Goal: Transaction & Acquisition: Book appointment/travel/reservation

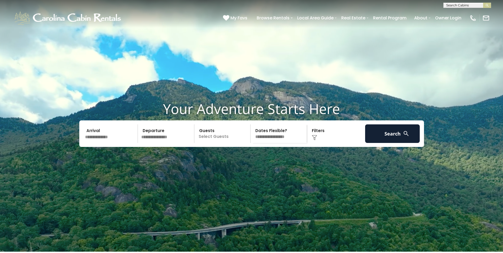
click at [120, 143] on input "text" at bounding box center [110, 133] width 55 height 19
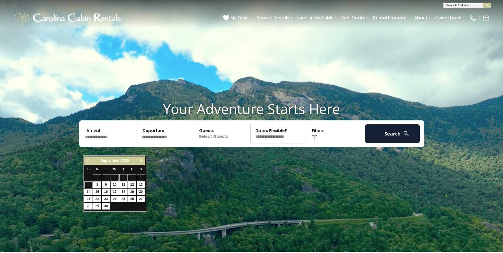
click at [140, 161] on span "Next" at bounding box center [141, 161] width 4 height 4
click at [89, 163] on link "Previous" at bounding box center [88, 160] width 7 height 7
click at [131, 204] on link "31" at bounding box center [132, 206] width 8 height 7
type input "********"
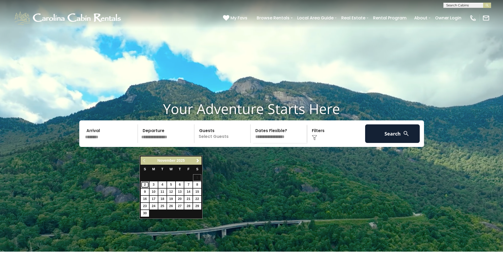
click at [144, 183] on link "2" at bounding box center [145, 184] width 8 height 7
type input "*******"
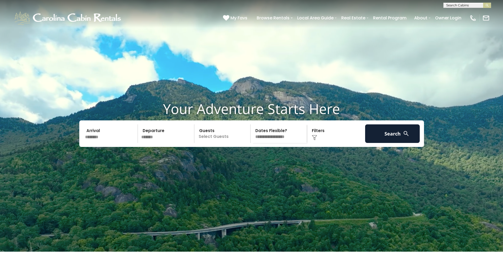
click at [227, 143] on p "Select Guests" at bounding box center [223, 133] width 55 height 19
click at [249, 158] on span "+" at bounding box center [249, 154] width 2 height 5
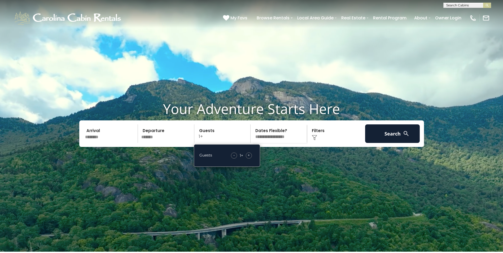
click at [249, 158] on span "+" at bounding box center [249, 154] width 2 height 5
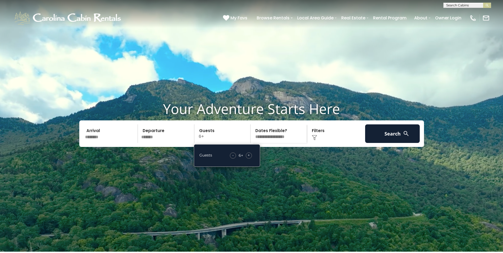
click at [293, 143] on select "**********" at bounding box center [279, 133] width 55 height 19
click at [290, 143] on select "**********" at bounding box center [279, 133] width 55 height 19
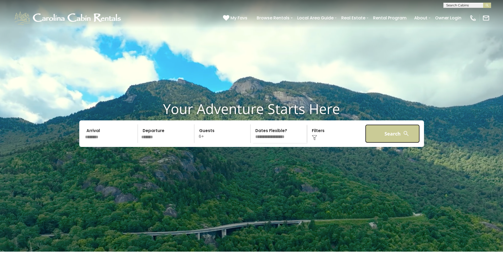
click at [403, 143] on button "Search" at bounding box center [392, 133] width 55 height 19
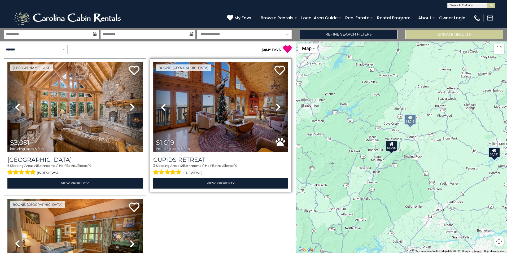
click at [215, 100] on img at bounding box center [220, 107] width 135 height 90
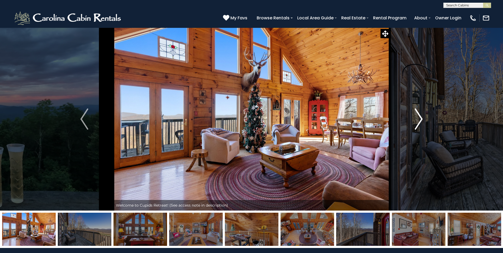
click at [419, 121] on img "Next" at bounding box center [419, 118] width 8 height 21
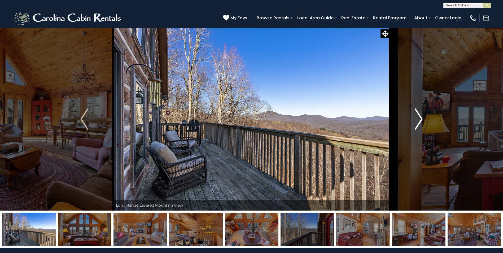
click at [419, 121] on img "Next" at bounding box center [419, 118] width 8 height 21
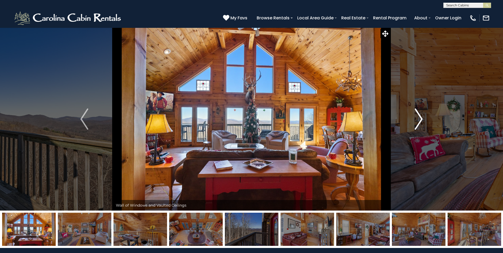
click at [419, 121] on img "Next" at bounding box center [419, 118] width 8 height 21
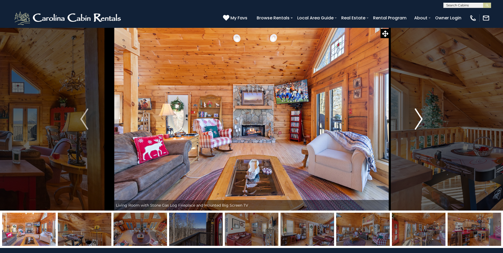
click at [419, 121] on img "Next" at bounding box center [419, 118] width 8 height 21
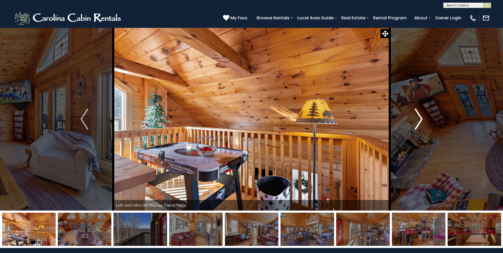
click at [419, 121] on img "Next" at bounding box center [419, 118] width 8 height 21
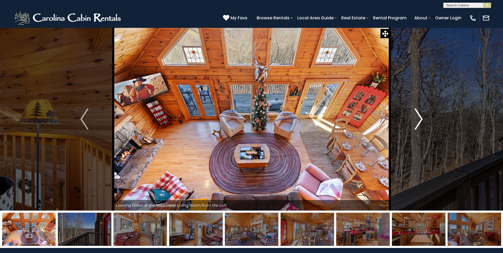
click at [419, 121] on img "Next" at bounding box center [419, 118] width 8 height 21
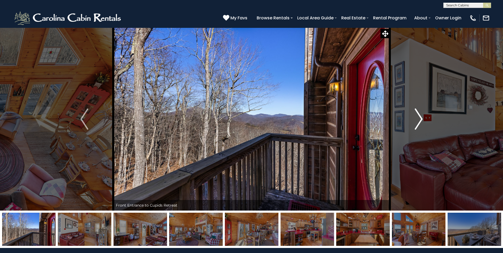
click at [419, 121] on img "Next" at bounding box center [419, 118] width 8 height 21
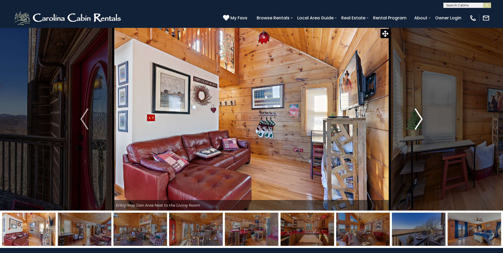
click at [419, 121] on img "Next" at bounding box center [419, 118] width 8 height 21
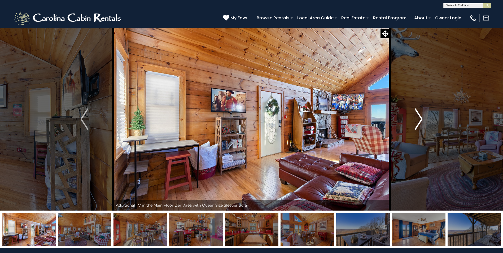
click at [419, 121] on img "Next" at bounding box center [419, 118] width 8 height 21
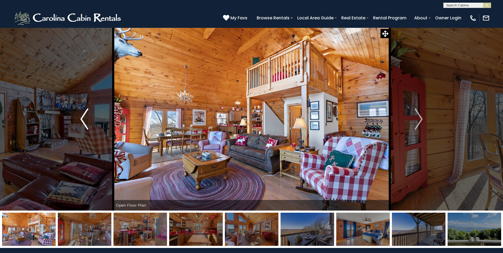
click at [85, 122] on img "Previous" at bounding box center [84, 118] width 8 height 21
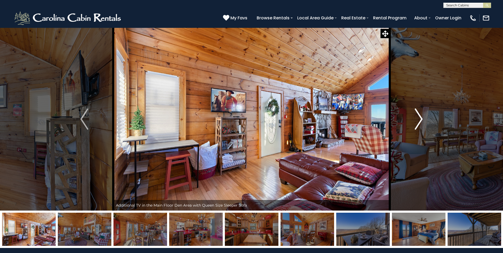
click at [420, 117] on img "Next" at bounding box center [419, 118] width 8 height 21
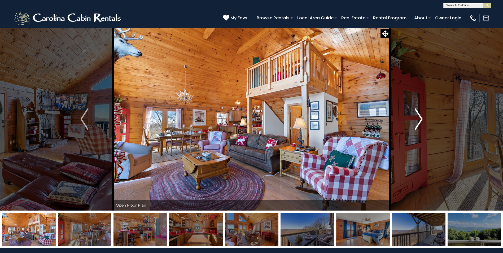
click at [420, 117] on img "Next" at bounding box center [419, 118] width 8 height 21
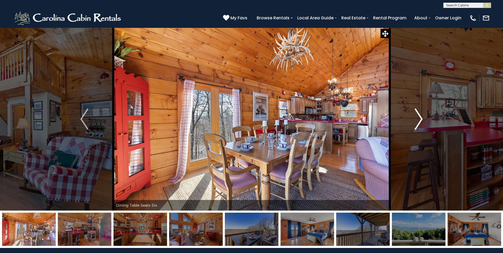
click at [420, 117] on img "Next" at bounding box center [419, 118] width 8 height 21
